Goal: Find specific page/section: Find specific page/section

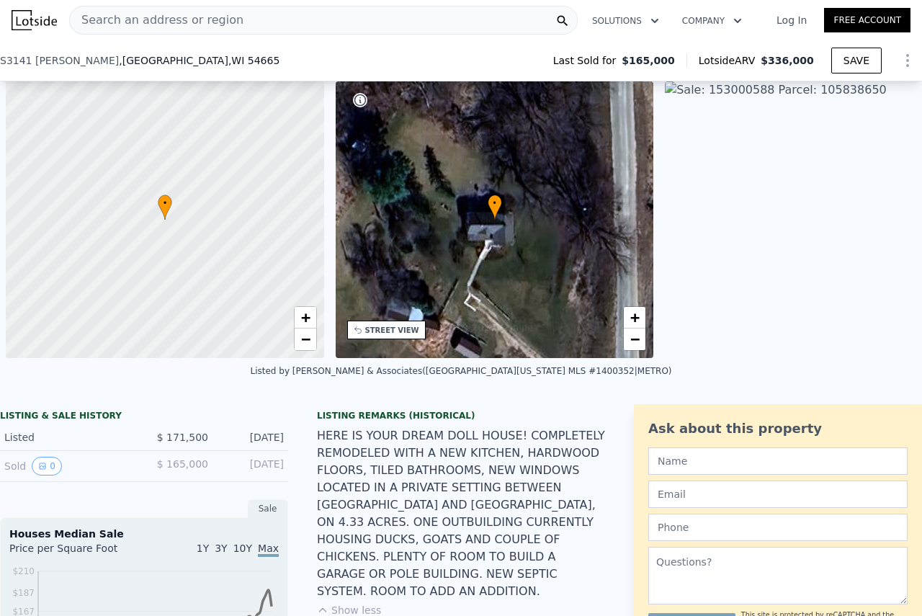
scroll to position [0, 6]
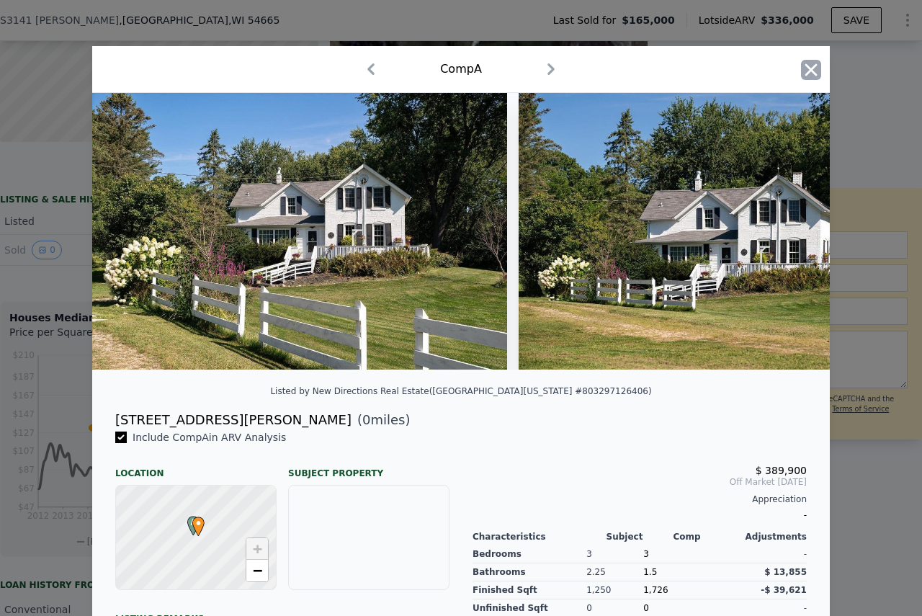
click at [814, 64] on icon "button" at bounding box center [811, 70] width 20 height 20
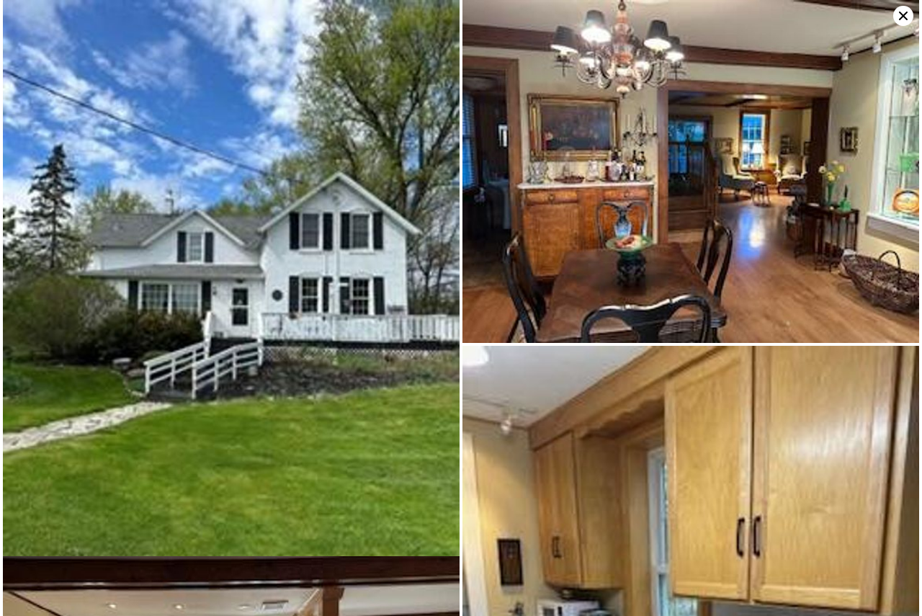
scroll to position [5027, 0]
